Goal: Transaction & Acquisition: Purchase product/service

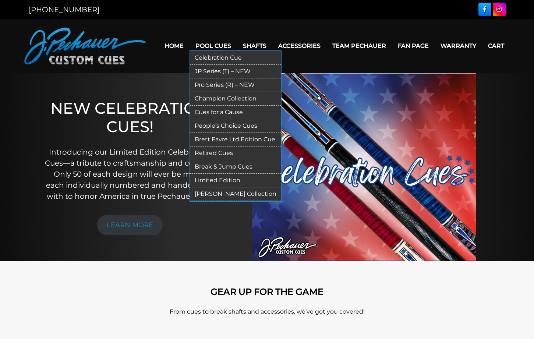
click at [210, 86] on link "Pro Series (R) – NEW" at bounding box center [235, 85] width 90 height 14
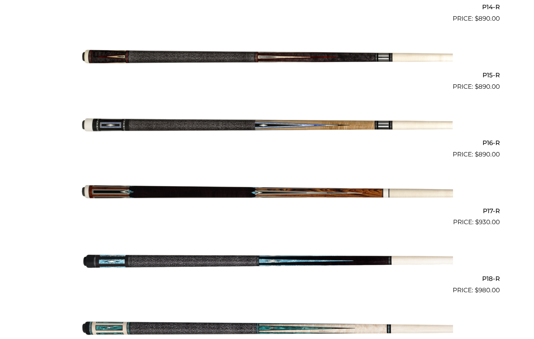
scroll to position [1163, 0]
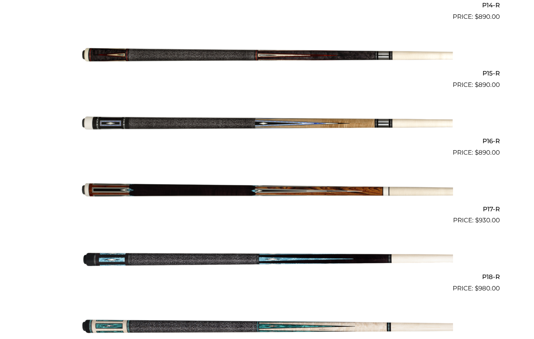
click at [205, 261] on img at bounding box center [266, 259] width 371 height 62
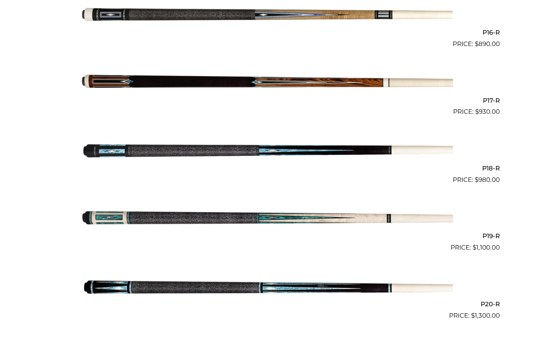
scroll to position [1275, 0]
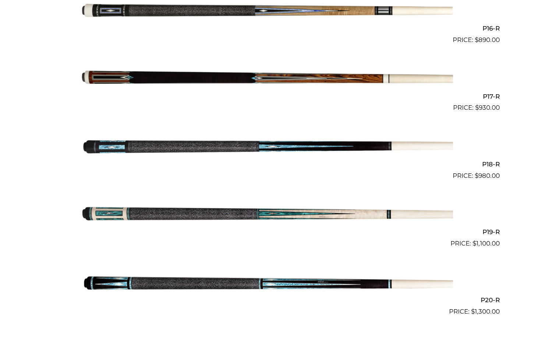
click at [160, 214] on img at bounding box center [266, 215] width 371 height 62
